Goal: Task Accomplishment & Management: Use online tool/utility

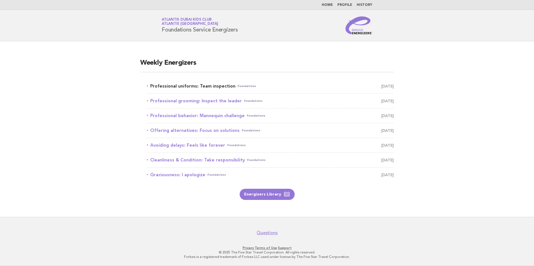
click at [212, 88] on link "Professional uniforms: Team inspection Foundations [DATE]" at bounding box center [270, 86] width 247 height 8
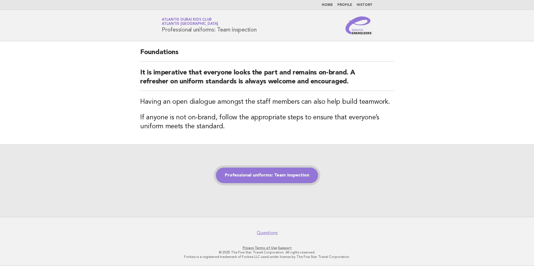
click at [267, 181] on link "Professional uniforms: Team inspection" at bounding box center [267, 176] width 102 height 16
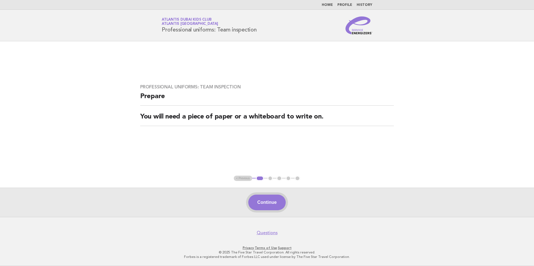
click at [273, 201] on button "Continue" at bounding box center [266, 203] width 37 height 16
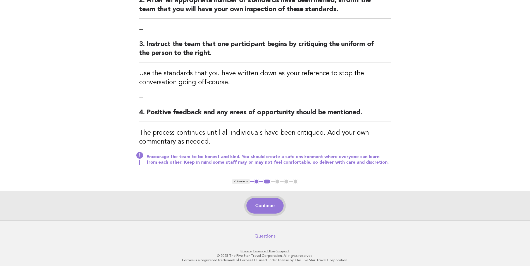
click at [265, 206] on button "Continue" at bounding box center [264, 206] width 37 height 16
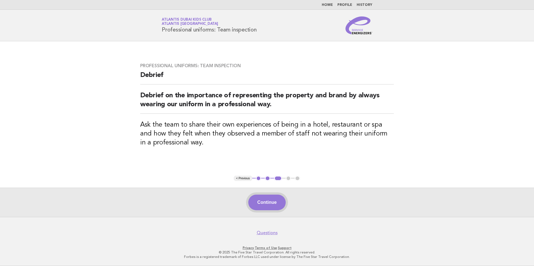
click at [273, 202] on button "Continue" at bounding box center [266, 203] width 37 height 16
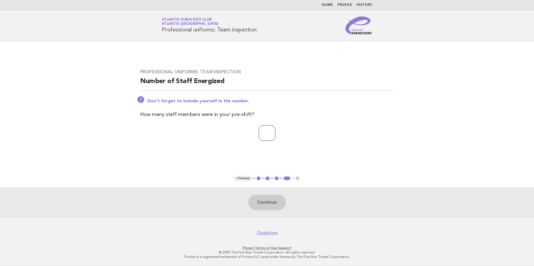
click at [259, 132] on input "number" at bounding box center [267, 133] width 17 height 16
drag, startPoint x: 248, startPoint y: 136, endPoint x: 243, endPoint y: 136, distance: 4.7
click at [244, 136] on p "*" at bounding box center [266, 133] width 253 height 16
type input "**"
click at [278, 201] on button "Continue" at bounding box center [266, 203] width 37 height 16
